Goal: Task Accomplishment & Management: Manage account settings

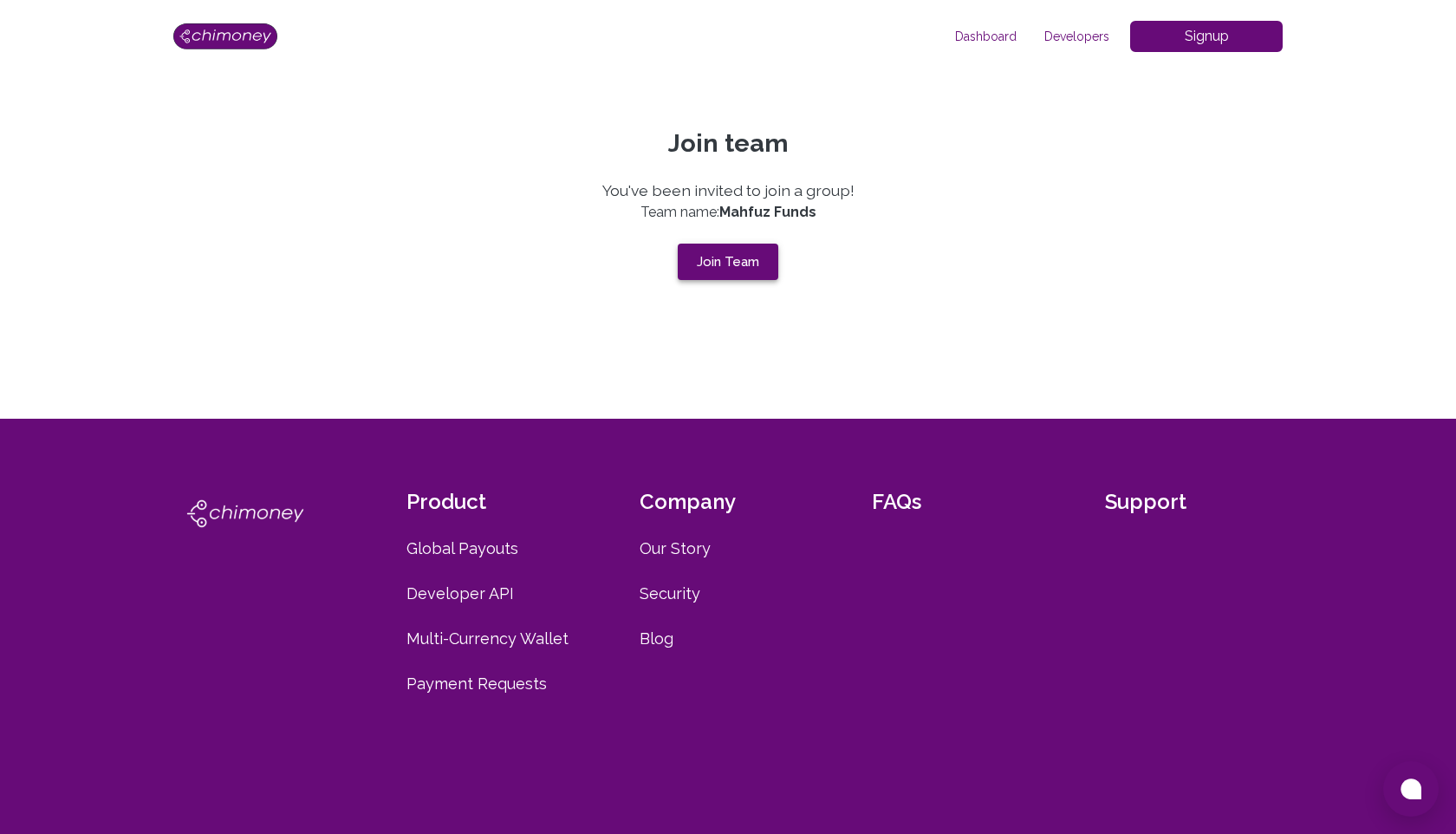
click at [747, 259] on button "Join Team" at bounding box center [728, 262] width 100 height 37
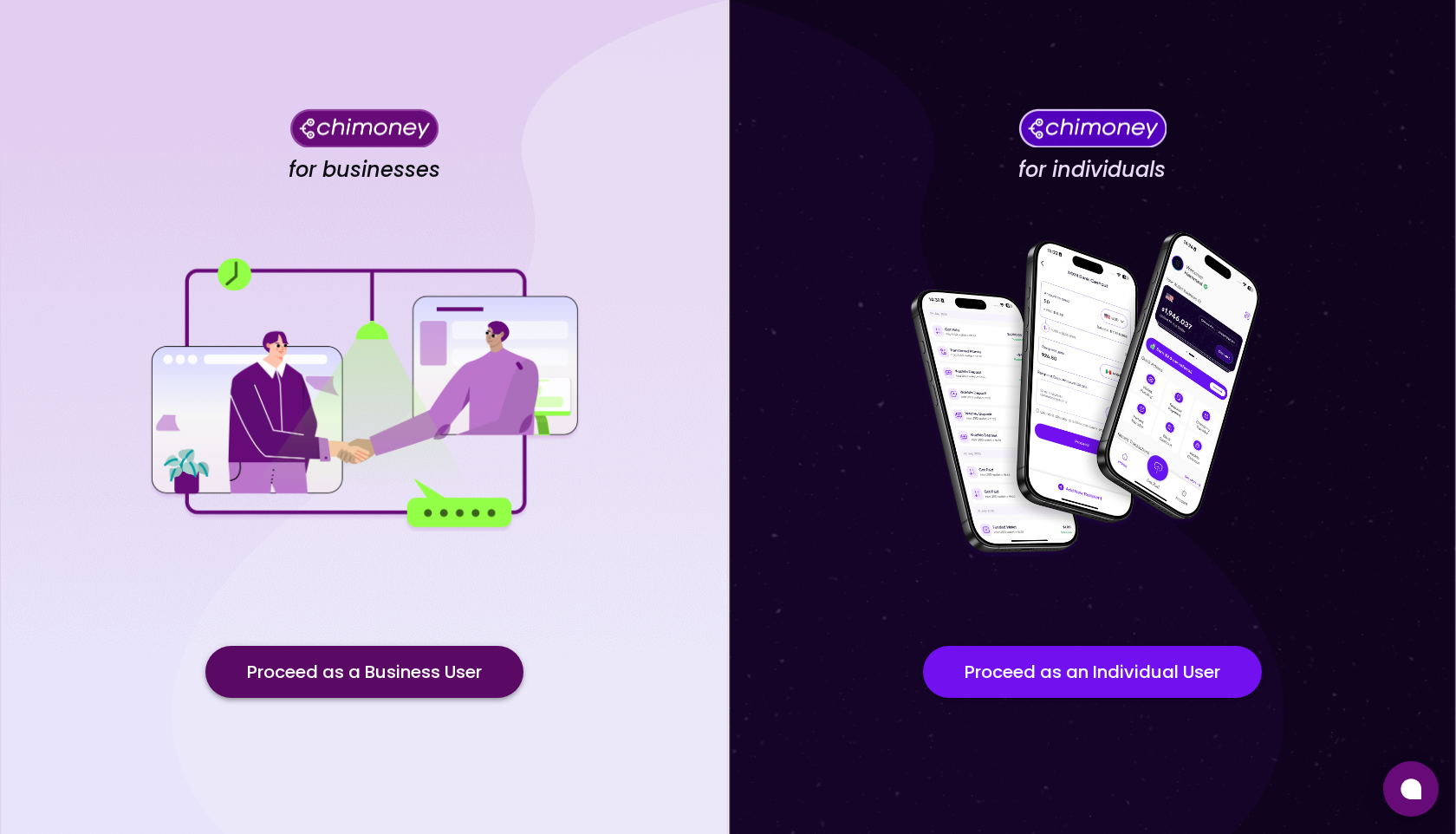
click at [414, 670] on button "Proceed as a Business User" at bounding box center [364, 672] width 318 height 52
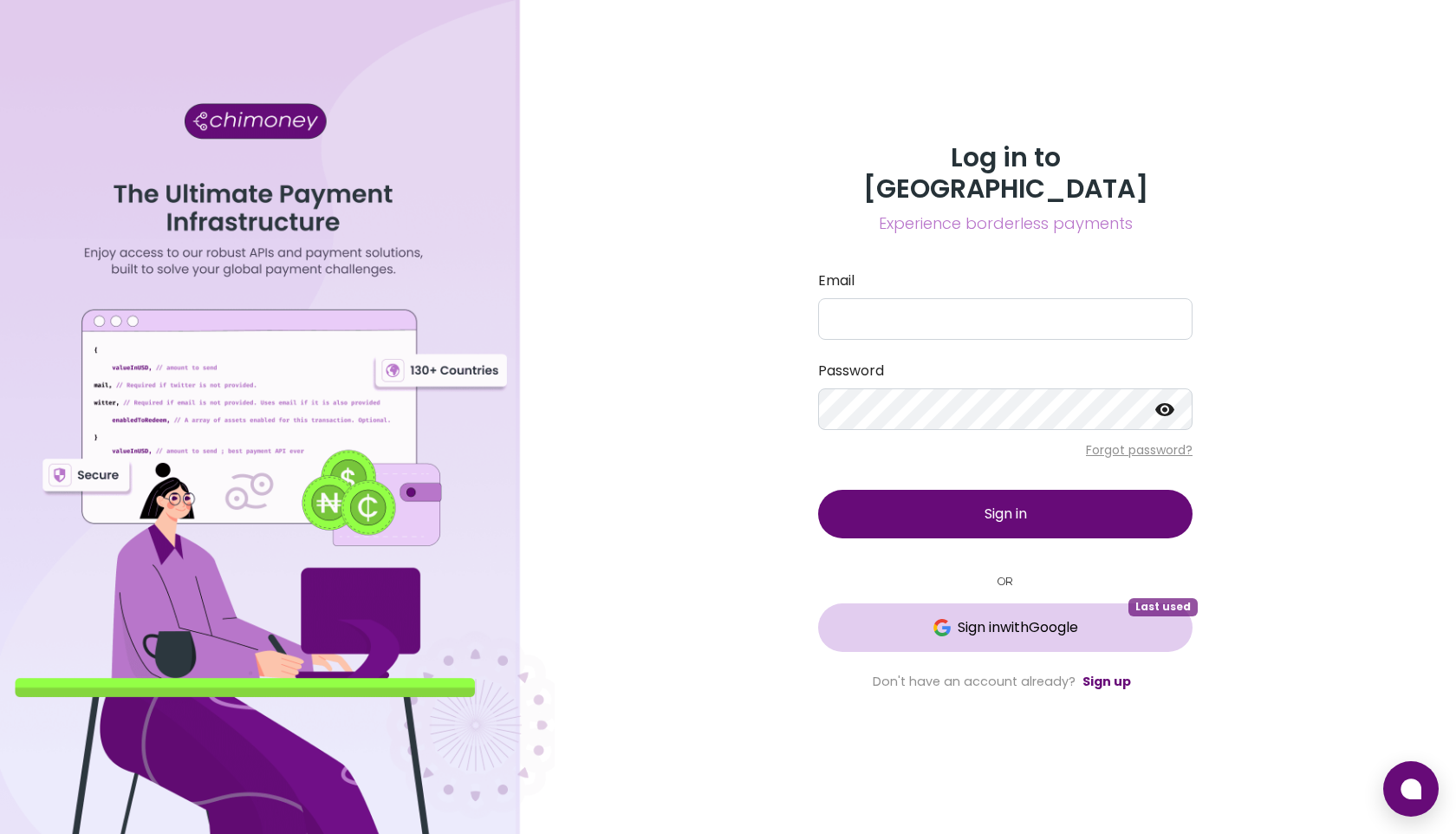
click at [933, 603] on button "Sign in with Google Last used" at bounding box center [1005, 627] width 374 height 49
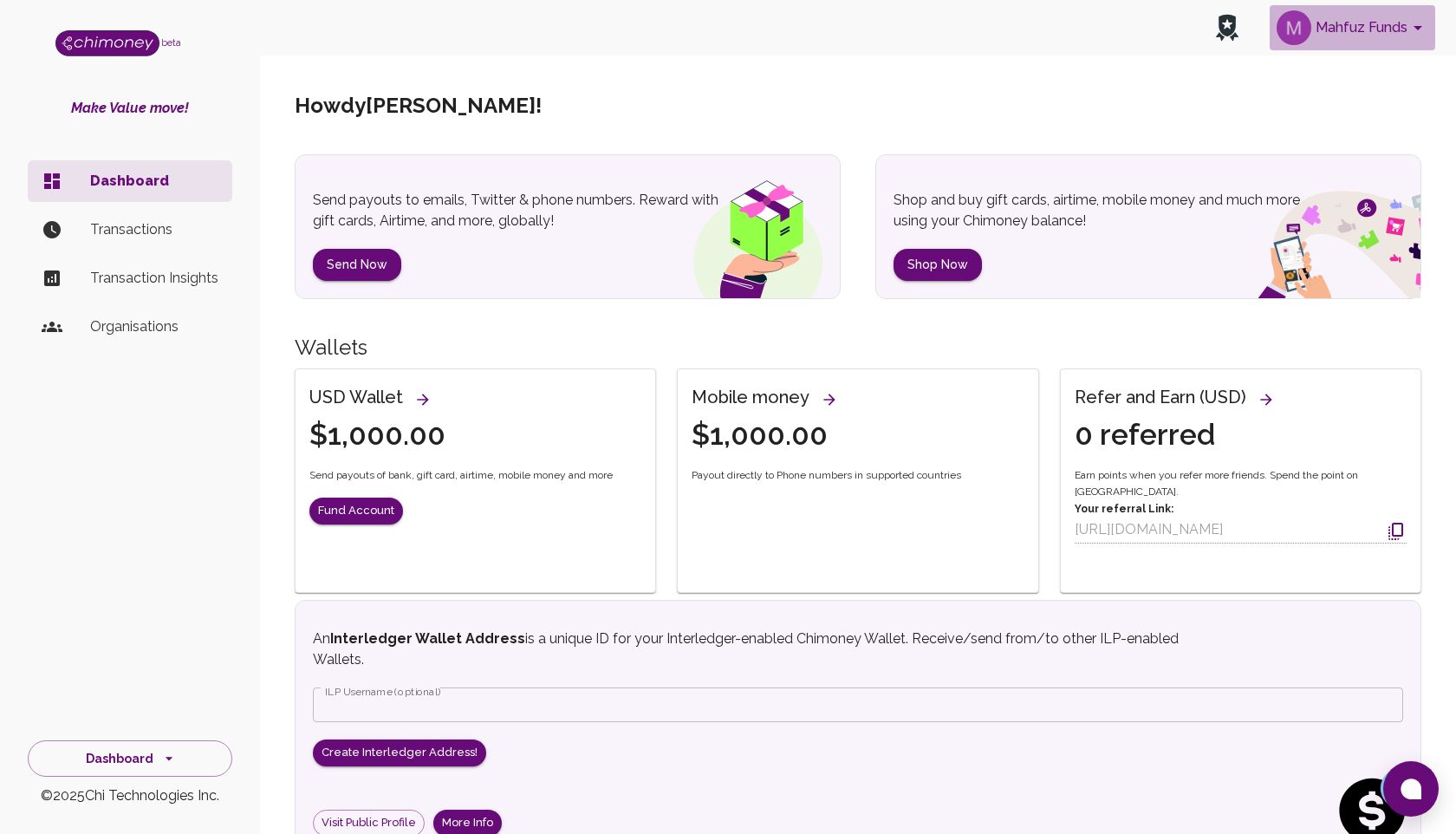
click at [1367, 28] on button "Mahfuz Funds" at bounding box center [1352, 28] width 166 height 45
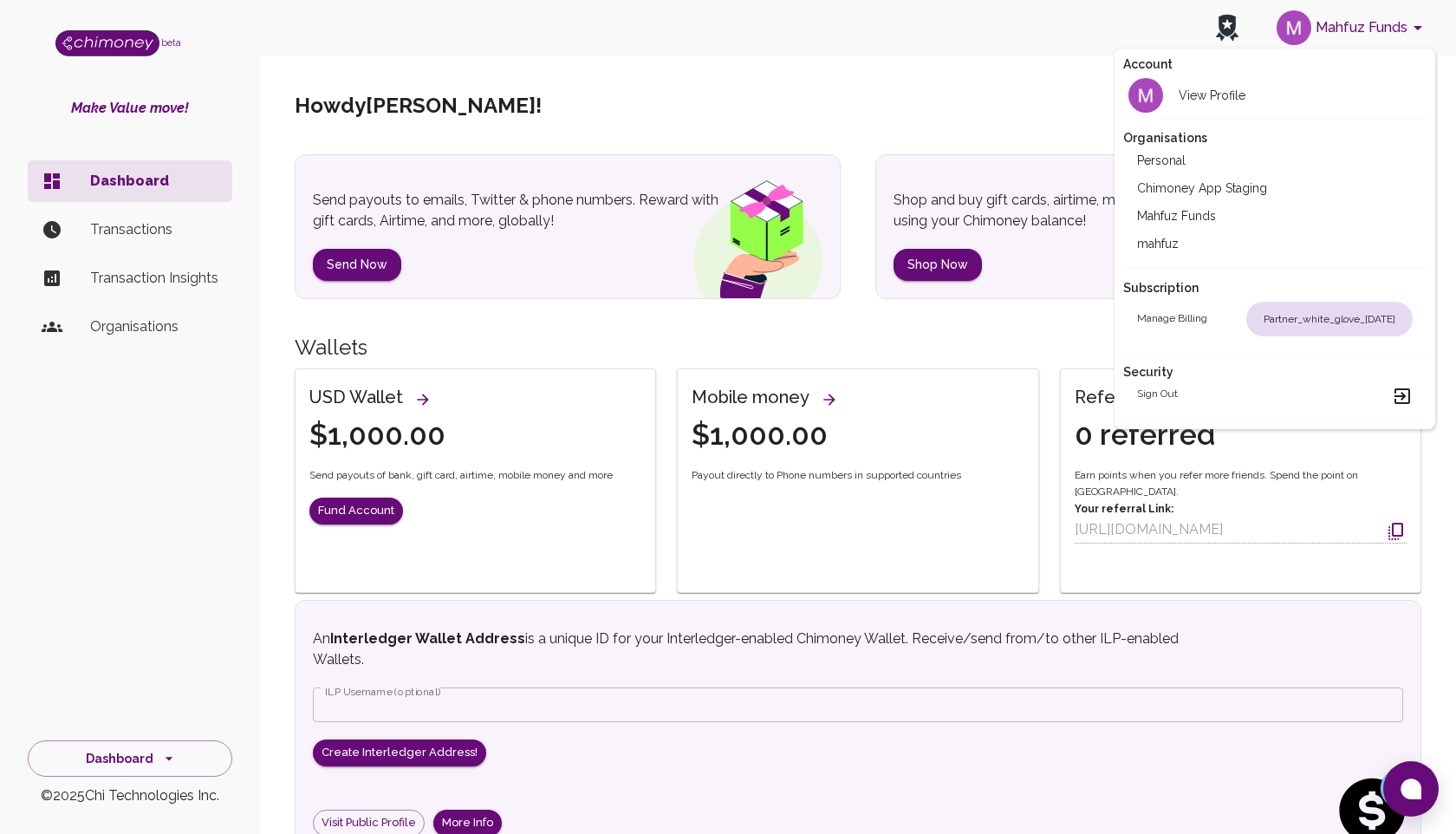
click at [917, 104] on div at bounding box center [728, 417] width 1456 height 834
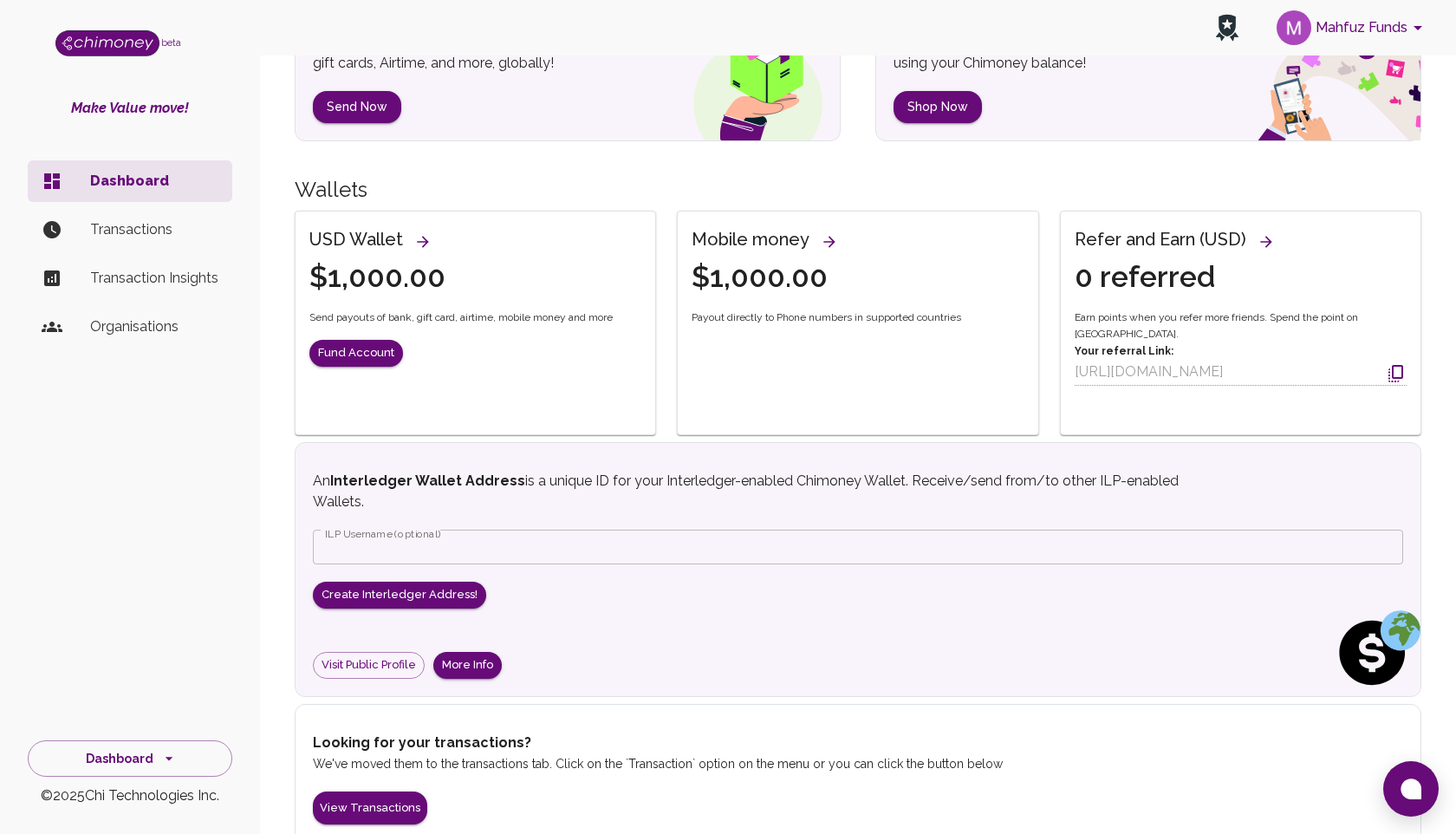
scroll to position [188, 0]
